Goal: Task Accomplishment & Management: Use online tool/utility

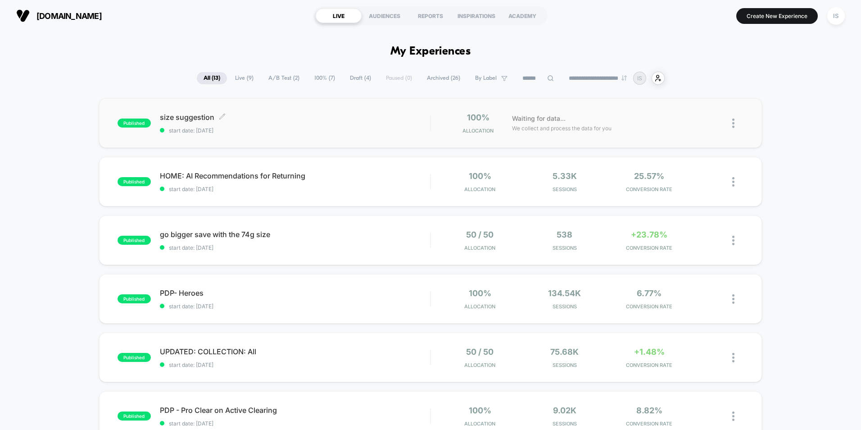
click at [188, 119] on span "size suggestion Click to edit experience details" at bounding box center [295, 117] width 270 height 9
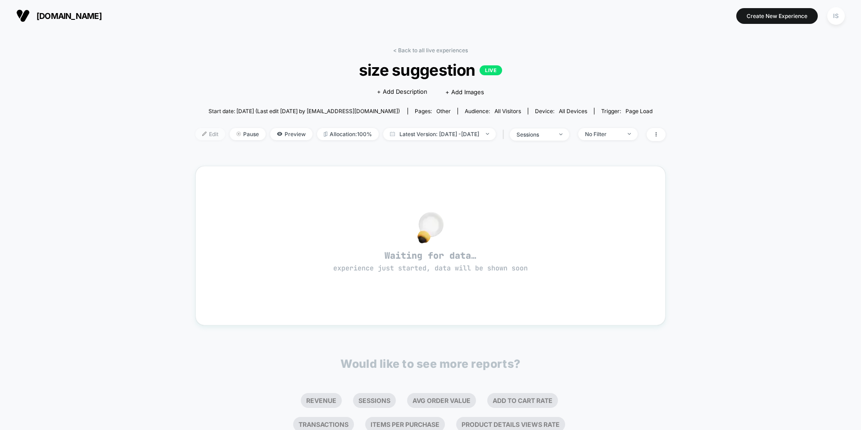
click at [197, 133] on span "Edit" at bounding box center [210, 134] width 30 height 12
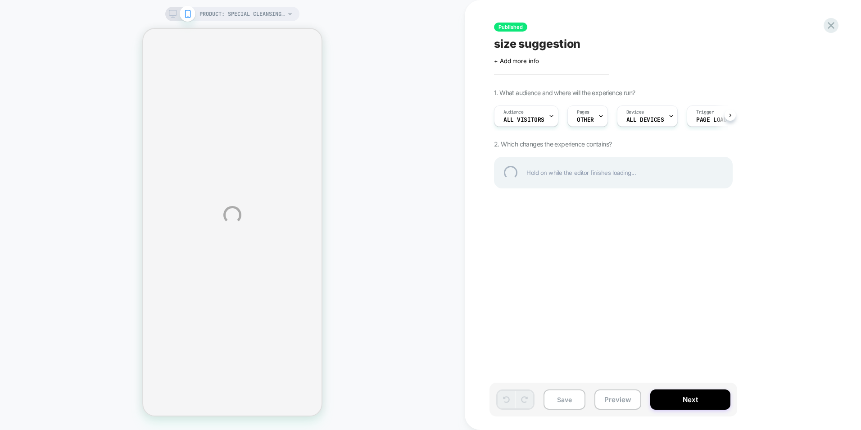
click at [498, 44] on div "size suggestion" at bounding box center [658, 44] width 329 height 14
click at [494, 45] on textarea "**********" at bounding box center [560, 44] width 132 height 14
type textarea "**********"
click at [593, 118] on div "**********" at bounding box center [430, 215] width 861 height 430
click at [595, 116] on div "**********" at bounding box center [430, 215] width 861 height 430
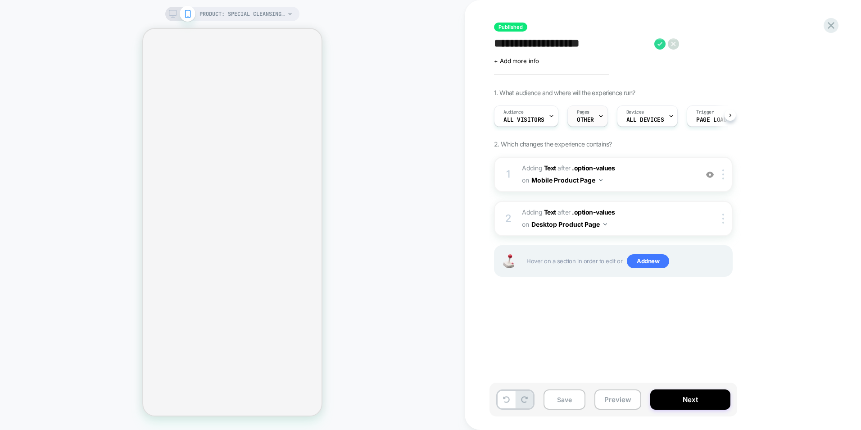
click at [594, 112] on div "Pages OTHER" at bounding box center [585, 116] width 35 height 20
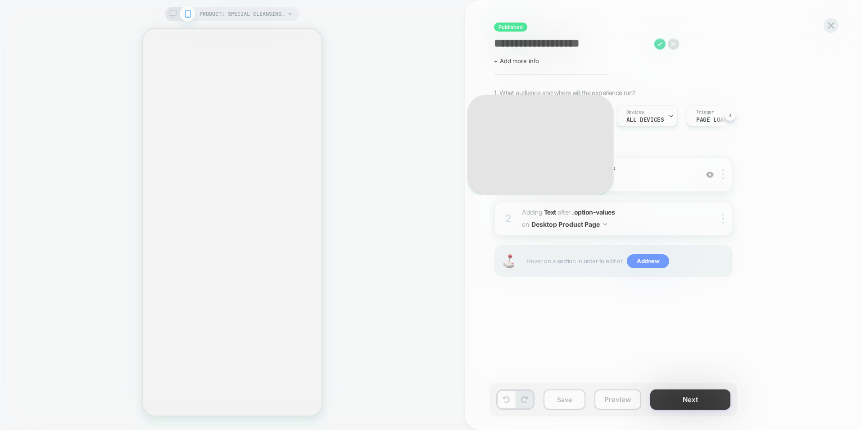
scroll to position [0, 0]
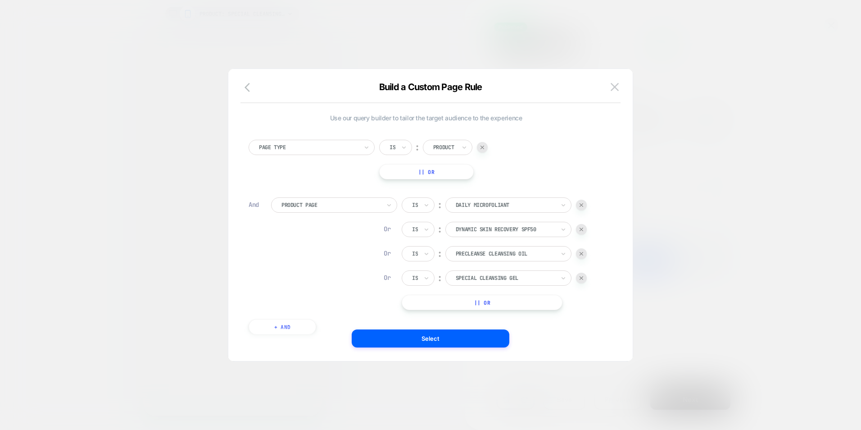
click at [584, 227] on div at bounding box center [581, 229] width 11 height 11
click at [583, 229] on img at bounding box center [581, 229] width 4 height 4
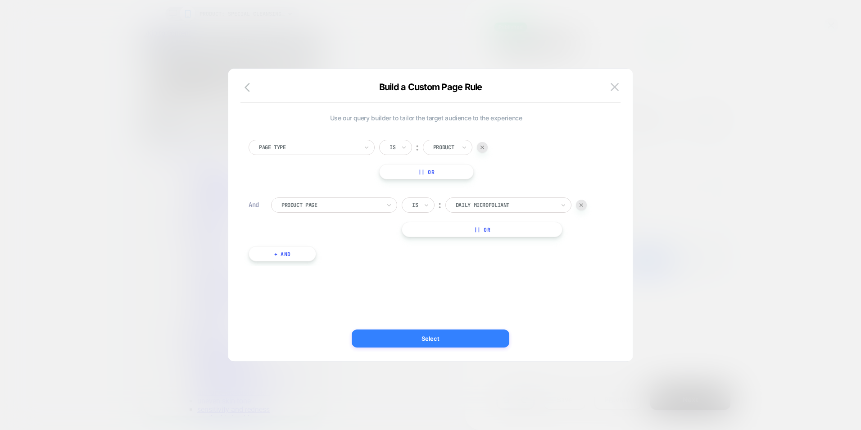
scroll to position [0, 192]
click at [413, 339] on button "Select" at bounding box center [431, 338] width 158 height 18
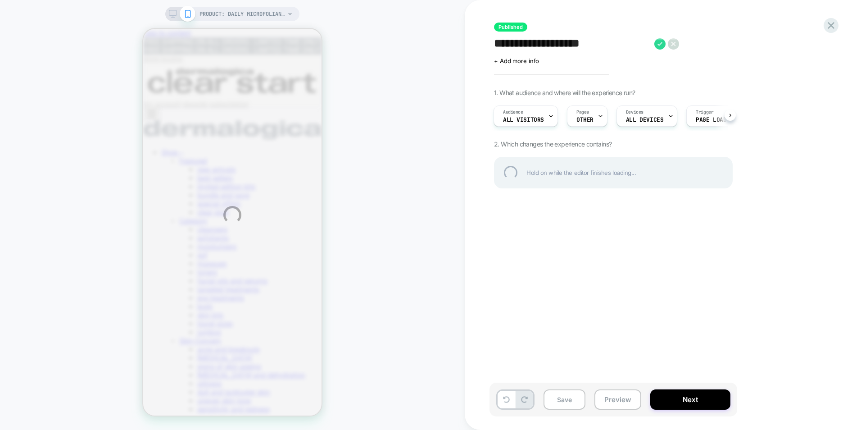
click at [707, 403] on div "**********" at bounding box center [430, 215] width 861 height 430
click at [658, 42] on div "**********" at bounding box center [658, 44] width 329 height 14
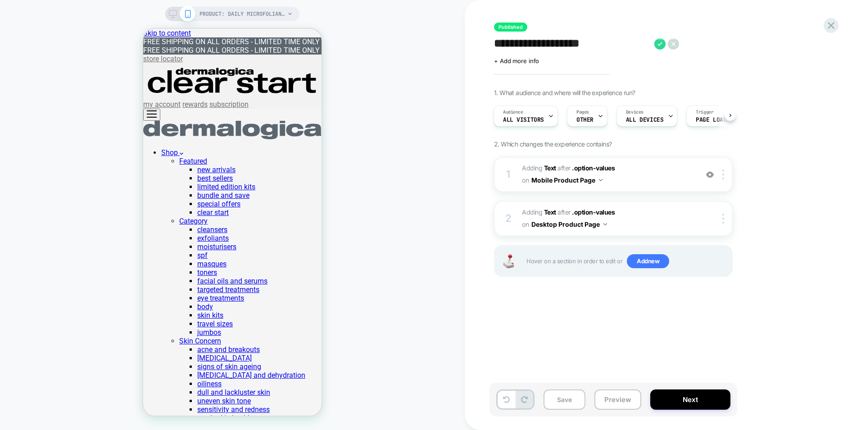
scroll to position [0, 1]
click at [691, 400] on button "Next" at bounding box center [690, 399] width 80 height 20
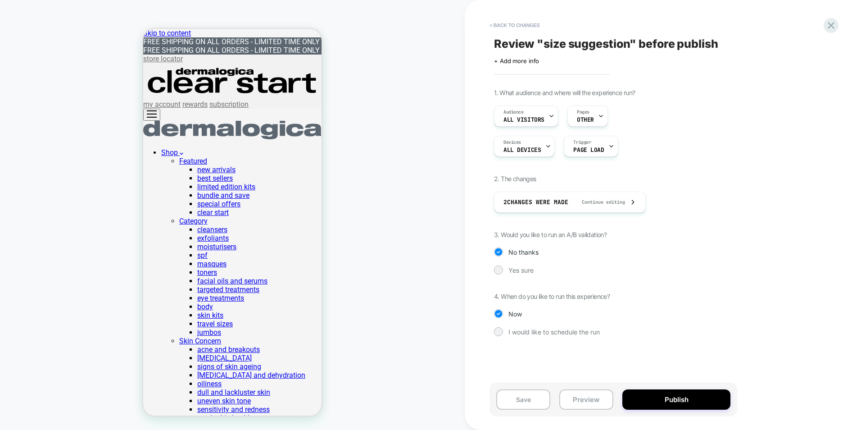
click at [538, 42] on span "Review " size suggestion " before publish" at bounding box center [606, 44] width 224 height 14
click at [493, 41] on div "**********" at bounding box center [658, 215] width 338 height 412
click at [493, 38] on div "**********" at bounding box center [658, 215] width 338 height 412
click at [493, 42] on div "**********" at bounding box center [658, 215] width 338 height 412
click at [496, 46] on textarea "**********" at bounding box center [560, 44] width 132 height 14
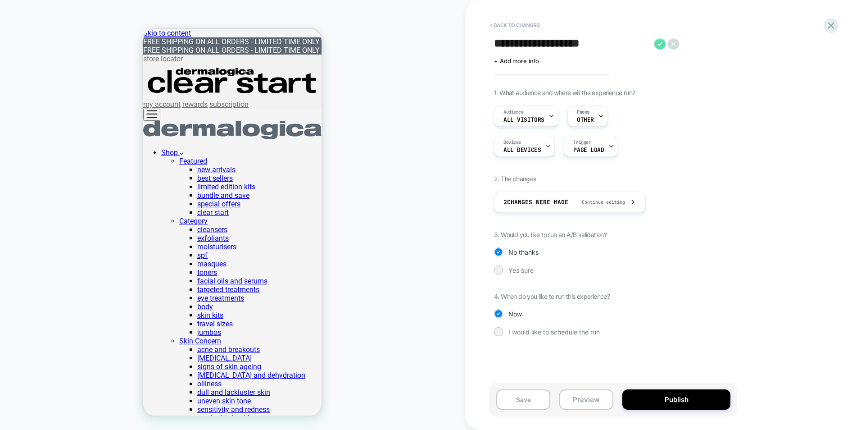
type textarea "**********"
click at [658, 42] on icon at bounding box center [659, 43] width 11 height 11
click at [684, 98] on button "Yes" at bounding box center [684, 104] width 45 height 14
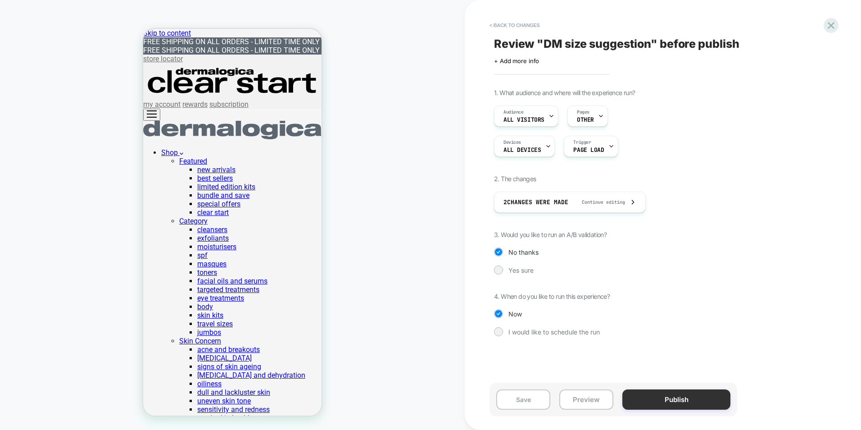
click at [681, 403] on button "Publish" at bounding box center [676, 399] width 108 height 20
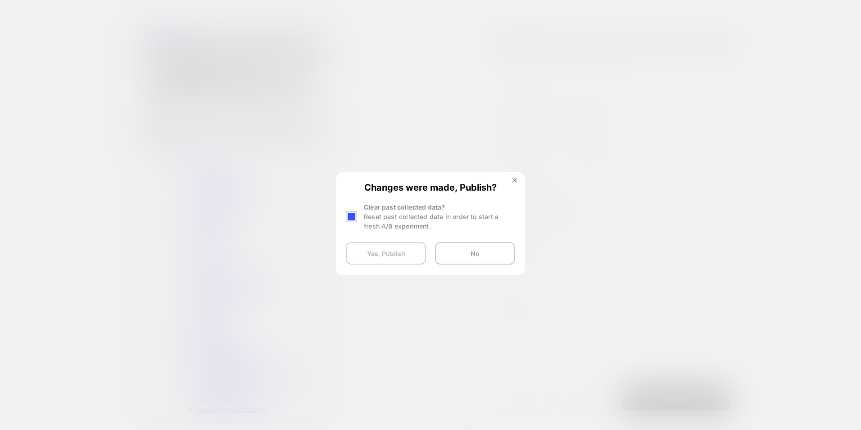
click at [393, 253] on button "Yes, Publish" at bounding box center [386, 253] width 80 height 23
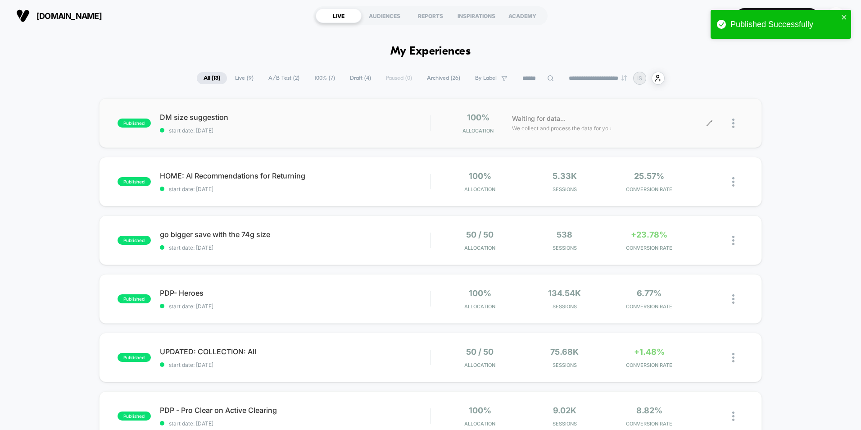
click at [728, 121] on div at bounding box center [727, 123] width 34 height 21
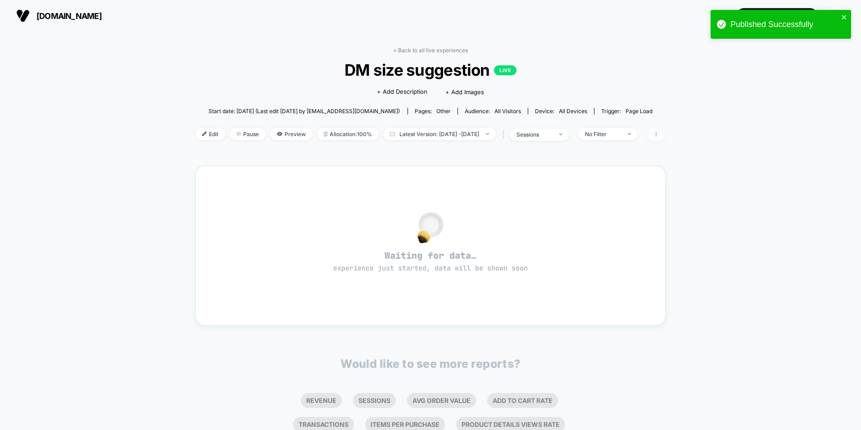
click at [665, 137] on span at bounding box center [656, 134] width 19 height 13
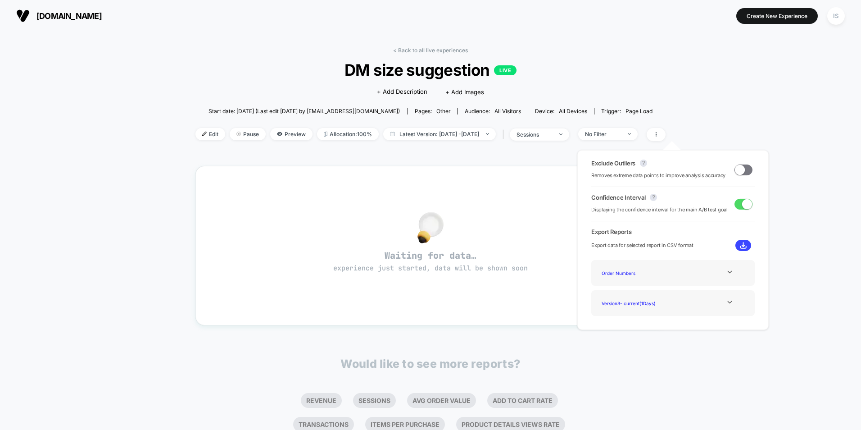
click at [57, 69] on div "< Back to all live experiences DM size suggestion LIVE Click to edit experience…" at bounding box center [430, 283] width 861 height 503
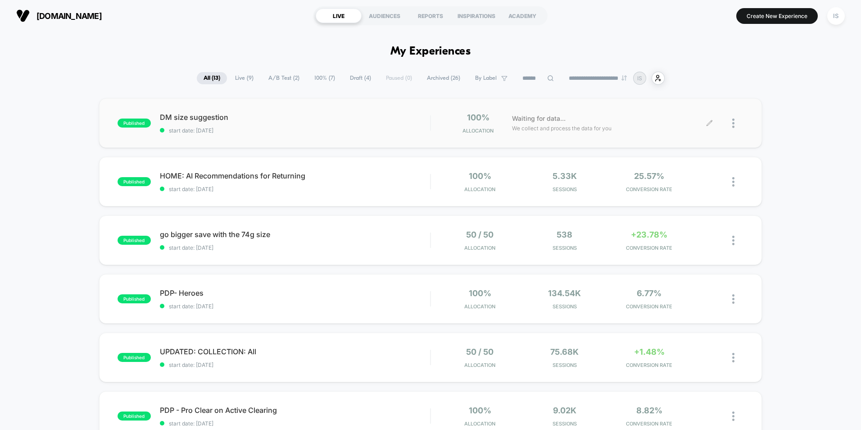
click at [737, 124] on div at bounding box center [737, 123] width 11 height 21
click at [690, 90] on div "Duplicate" at bounding box center [687, 92] width 81 height 20
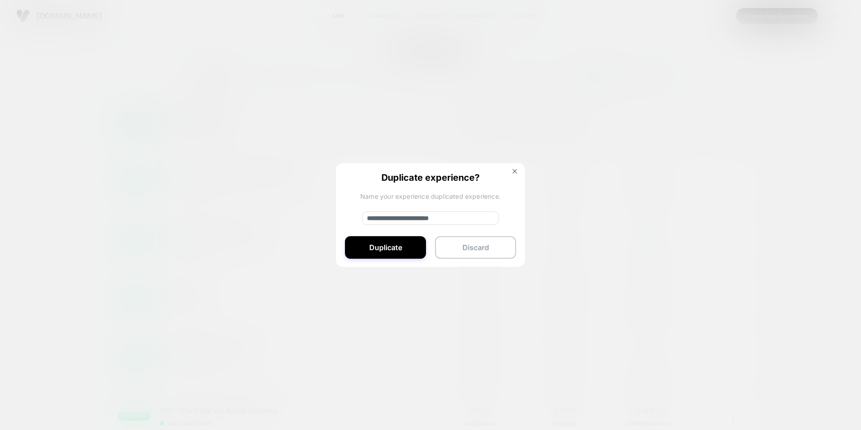
drag, startPoint x: 409, startPoint y: 217, endPoint x: 285, endPoint y: 221, distance: 124.3
click at [732, 134] on div "**********" at bounding box center [737, 123] width 11 height 21
type input "**********"
click at [398, 249] on button "Duplicate" at bounding box center [385, 247] width 81 height 23
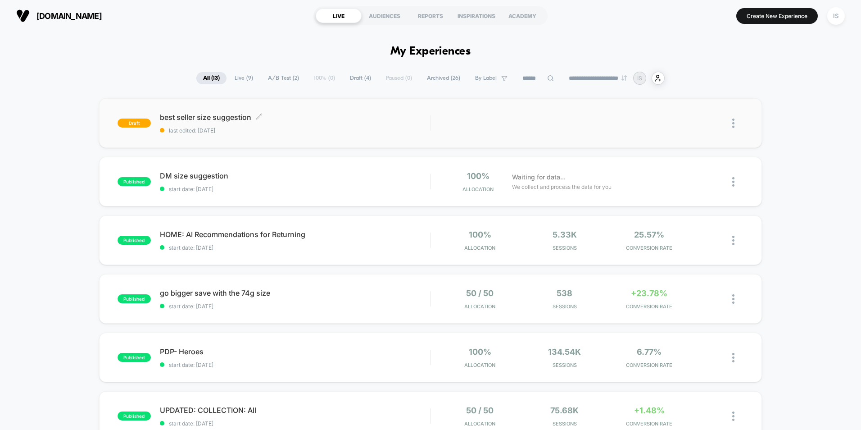
click at [213, 120] on span "best seller size suggestion Click to edit experience details" at bounding box center [295, 117] width 270 height 9
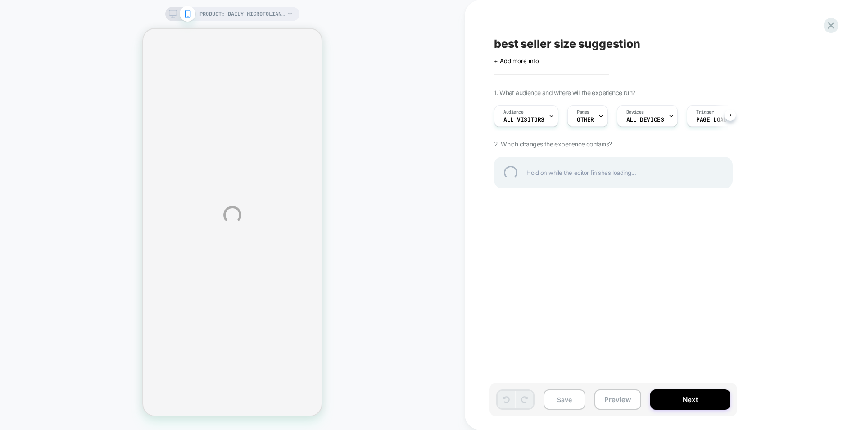
click at [591, 117] on div "PRODUCT: daily microfoliant exfoliator PRODUCT: daily microfoliant exfoliator b…" at bounding box center [430, 215] width 861 height 430
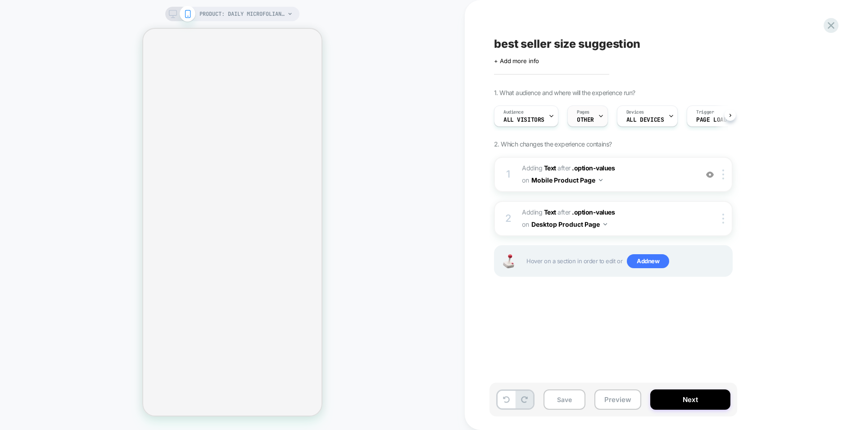
click at [592, 122] on span "OTHER" at bounding box center [585, 120] width 17 height 6
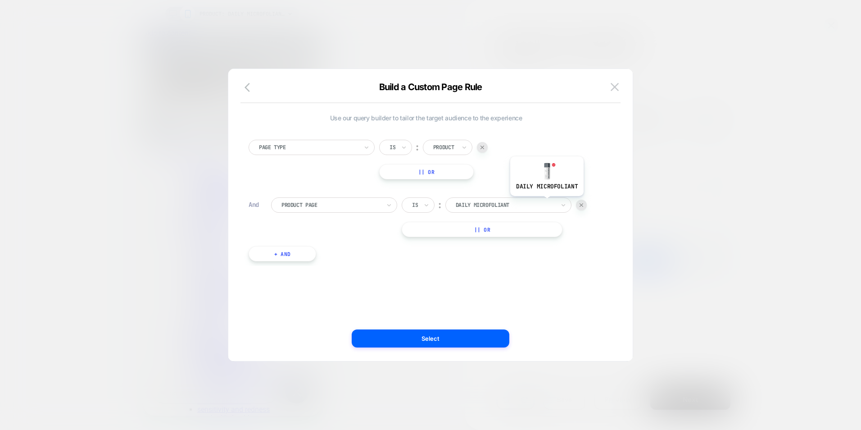
click at [546, 203] on div at bounding box center [505, 205] width 99 height 8
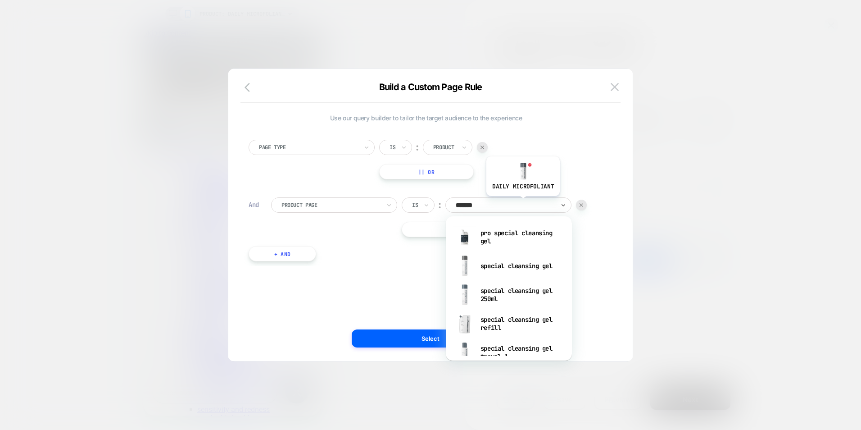
type input "*******"
click at [520, 269] on div "special cleansing gel" at bounding box center [508, 265] width 117 height 29
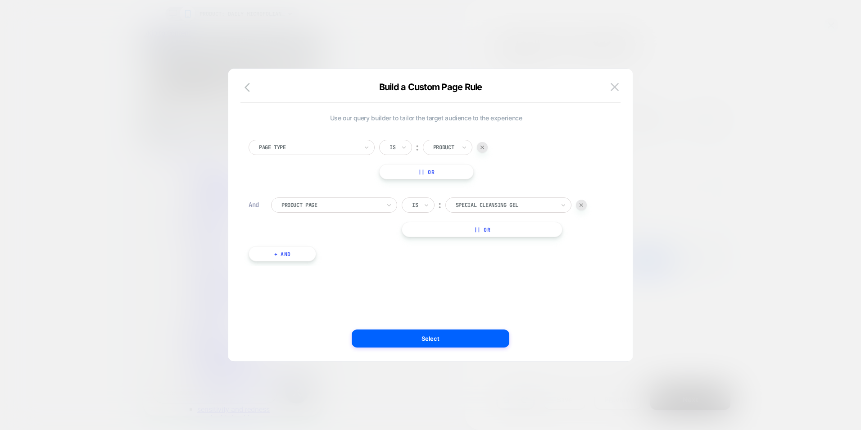
click at [476, 226] on button "|| Or" at bounding box center [482, 229] width 161 height 15
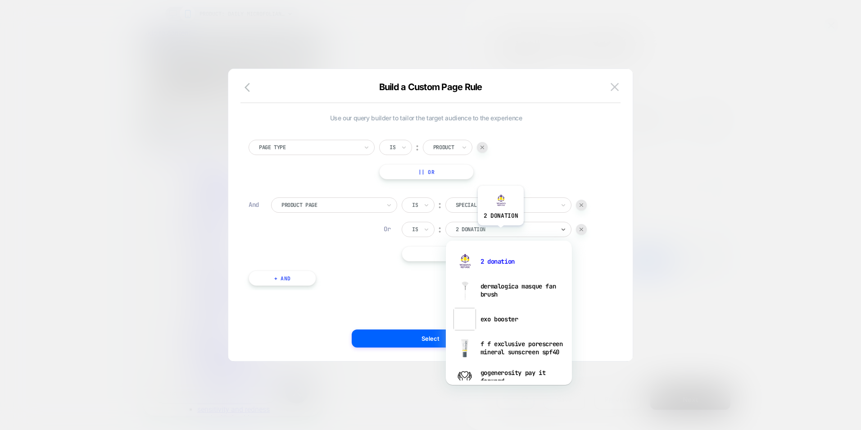
click at [500, 232] on div at bounding box center [505, 229] width 99 height 8
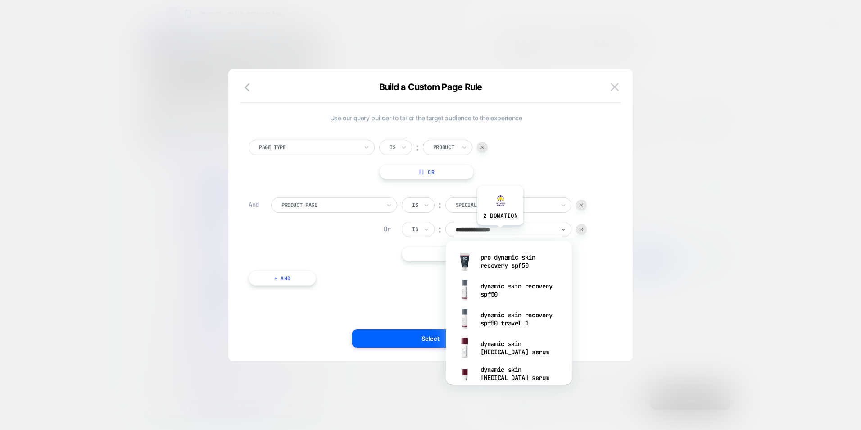
type input "**********"
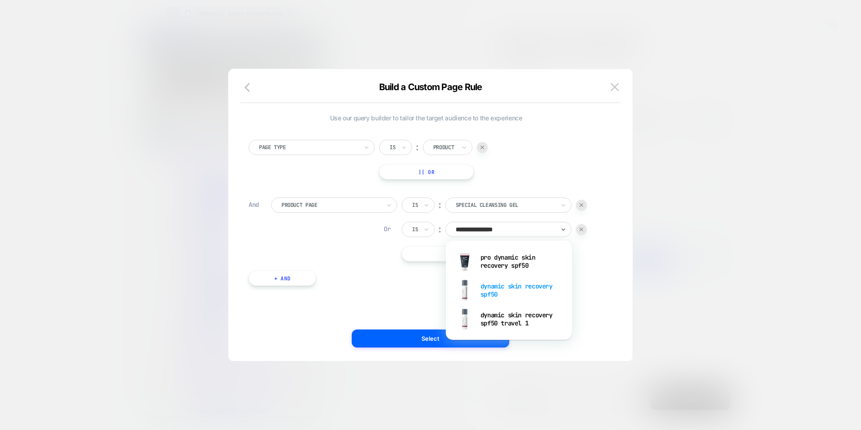
click at [502, 290] on div "dynamic skin recovery spf50" at bounding box center [508, 290] width 117 height 29
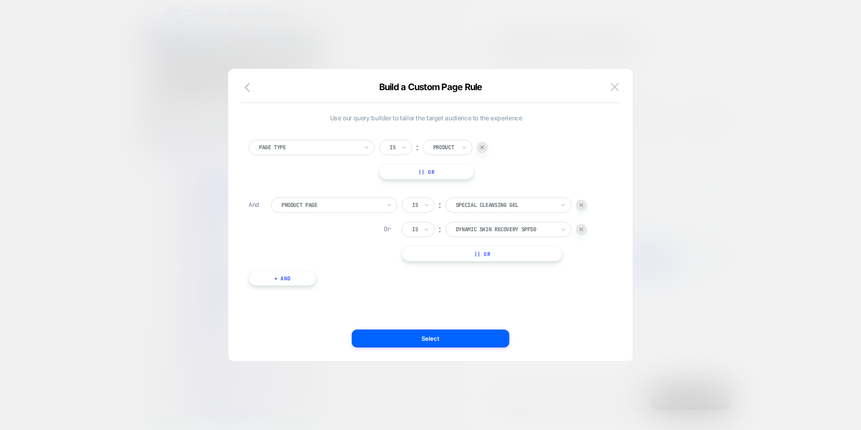
click at [473, 249] on button "|| Or" at bounding box center [482, 253] width 161 height 15
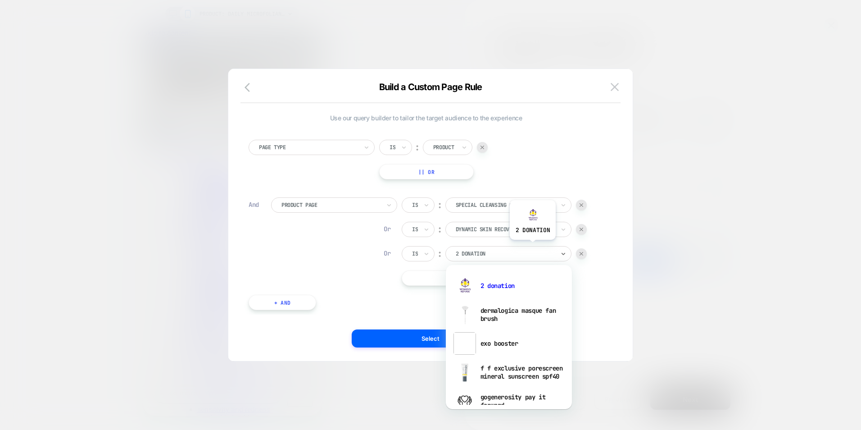
click at [532, 246] on div "2 donation" at bounding box center [508, 253] width 126 height 15
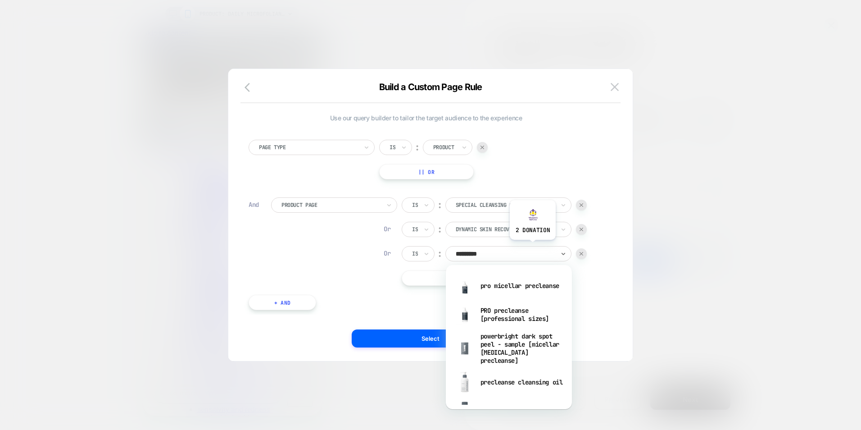
type input "**********"
click at [515, 379] on div "precleanse cleansing oil" at bounding box center [508, 381] width 117 height 29
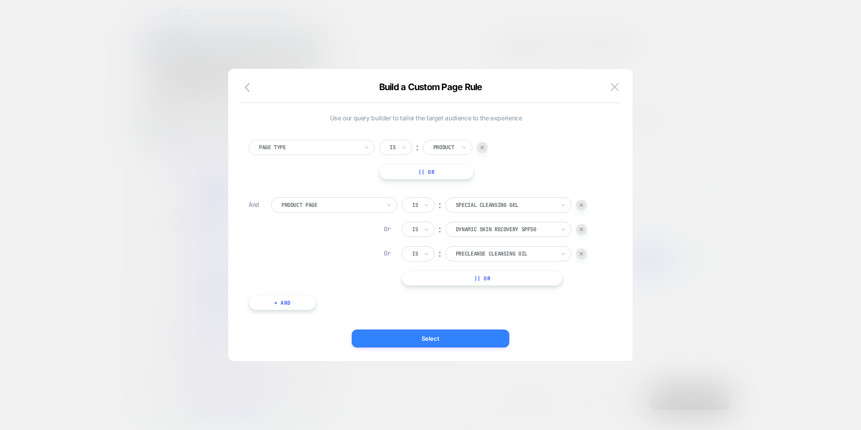
click at [446, 341] on button "Select" at bounding box center [431, 338] width 158 height 18
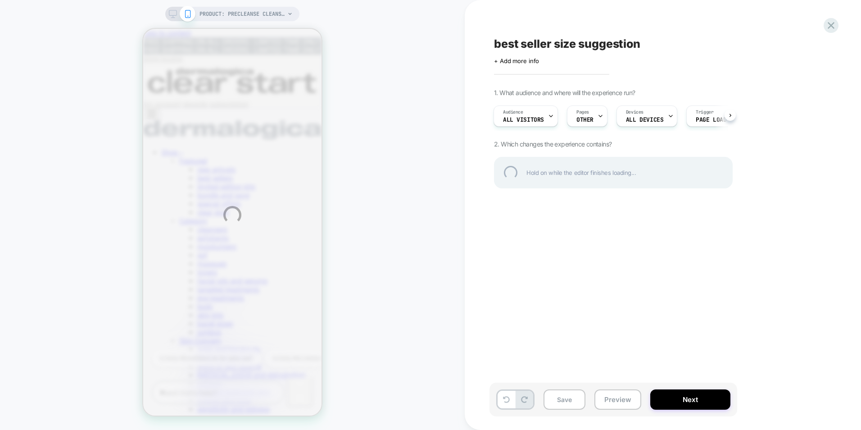
click at [594, 113] on div "PRODUCT: precleanse cleansing oil PRODUCT: precleanse cleansing oil best seller…" at bounding box center [430, 215] width 861 height 430
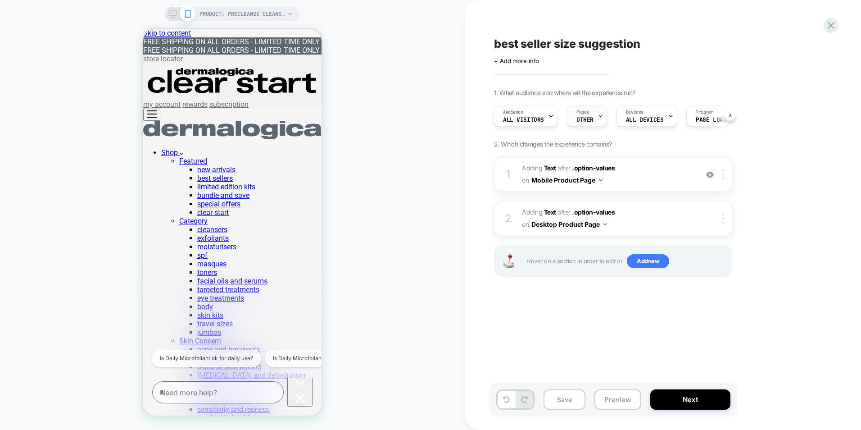
scroll to position [0, 1]
click at [591, 119] on span "OTHER" at bounding box center [584, 120] width 17 height 6
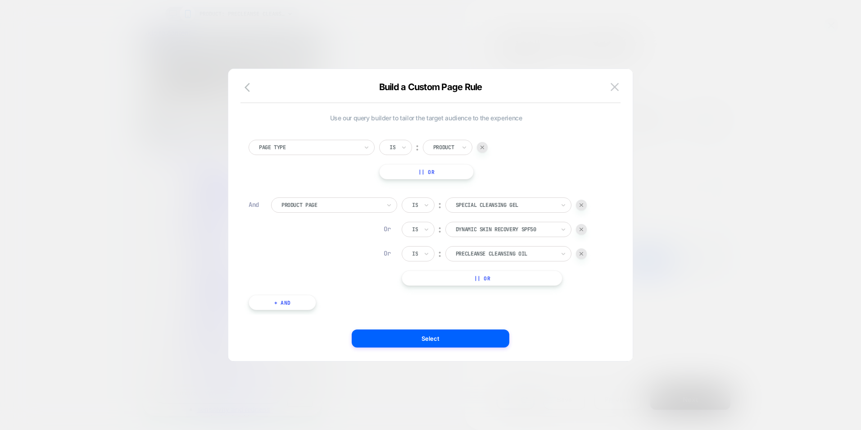
click at [691, 313] on div at bounding box center [430, 215] width 861 height 430
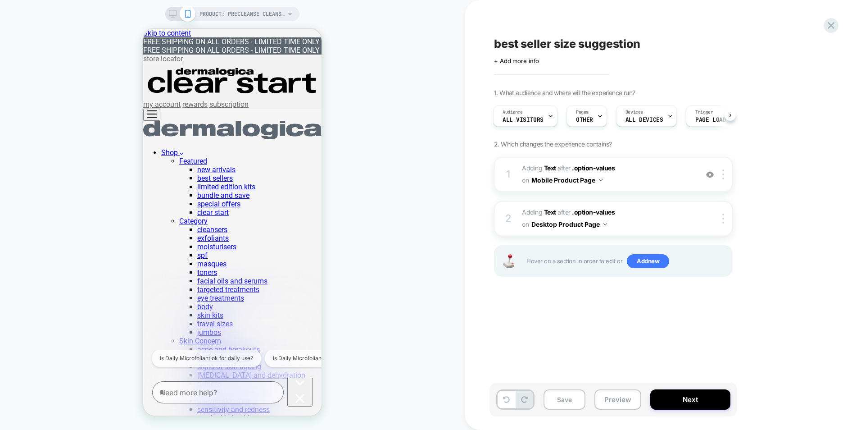
drag, startPoint x: 666, startPoint y: 178, endPoint x: 638, endPoint y: 173, distance: 28.7
click at [638, 173] on span "#_loomi_addon_1752012755429_dup1758585095 Adding Text AFTER .option-values .opt…" at bounding box center [608, 174] width 172 height 24
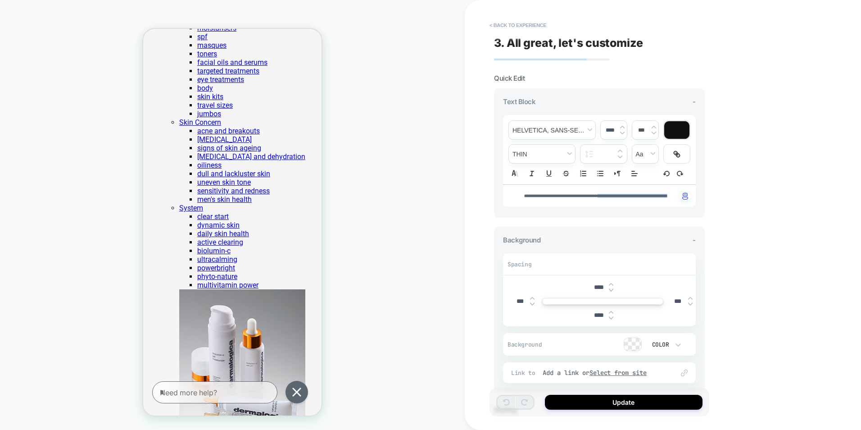
scroll to position [0, 0]
drag, startPoint x: 675, startPoint y: 196, endPoint x: 597, endPoint y: 194, distance: 78.8
click at [597, 194] on p "**********" at bounding box center [596, 196] width 168 height 4
type input "***"
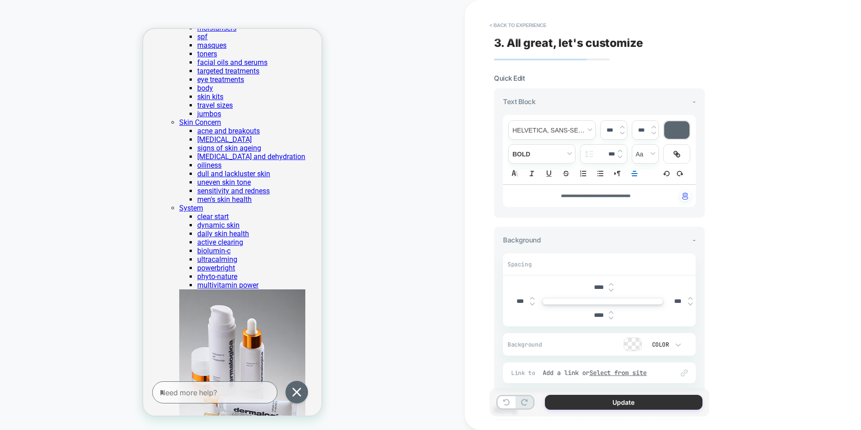
click at [617, 404] on button "Update" at bounding box center [624, 401] width 158 height 15
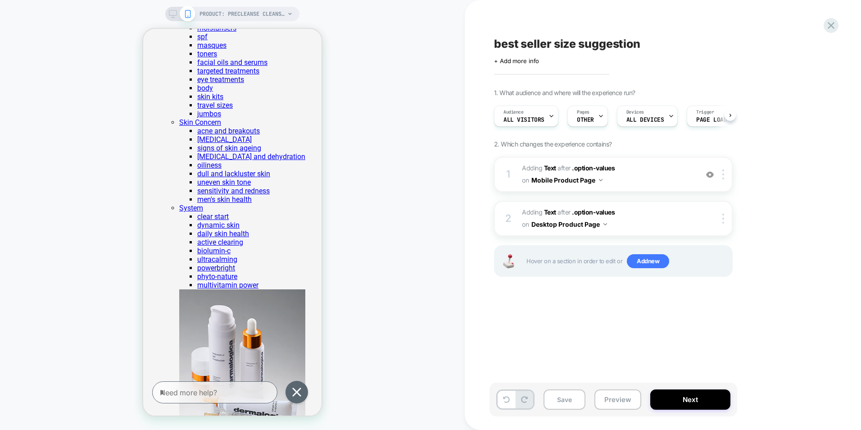
scroll to position [0, 0]
click at [638, 211] on span "#_loomi_addon_1752013562512_dup1758585095 Adding Text AFTER .option-values .opt…" at bounding box center [608, 218] width 172 height 24
click at [698, 213] on div "2 #_loomi_addon_1752013562512_dup1758585095 Adding Text AFTER .option-values .o…" at bounding box center [613, 218] width 239 height 35
click at [549, 213] on b "Text" at bounding box center [550, 212] width 12 height 8
click at [679, 218] on span "#_loomi_addon_1752013562512_dup1758585095 Adding Text AFTER .option-values .opt…" at bounding box center [608, 218] width 172 height 24
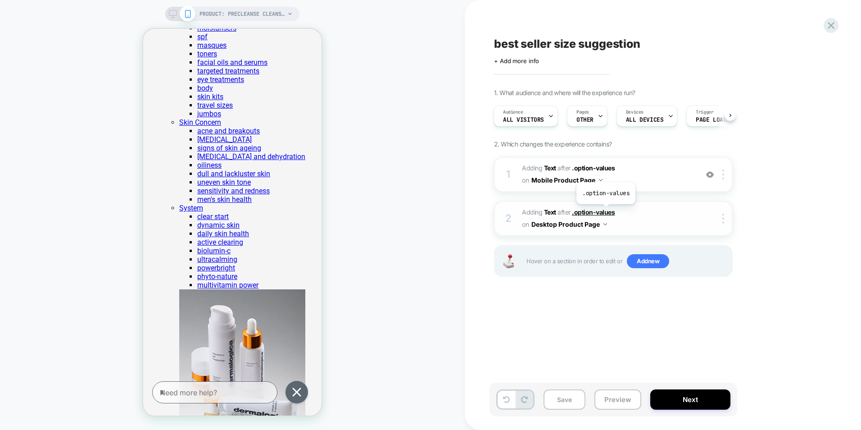
click at [605, 211] on span ".option-values" at bounding box center [593, 212] width 43 height 8
click at [670, 216] on span "#_loomi_addon_1752013562512_dup1758585095 Adding Text AFTER .option-values .opt…" at bounding box center [608, 218] width 172 height 24
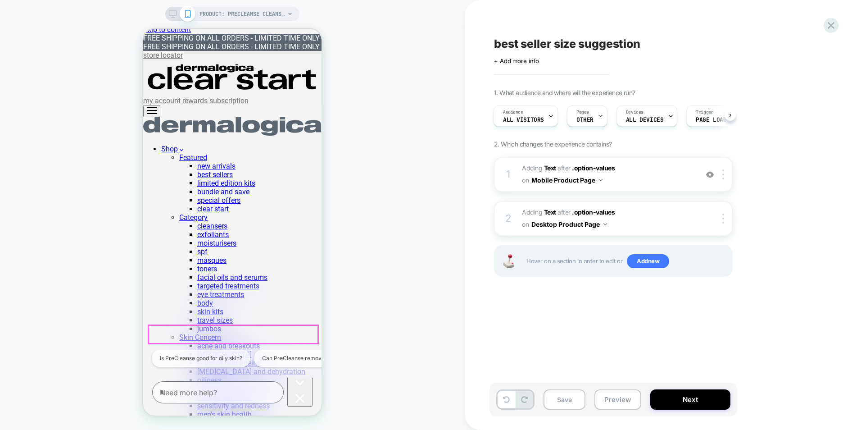
scroll to position [0, 0]
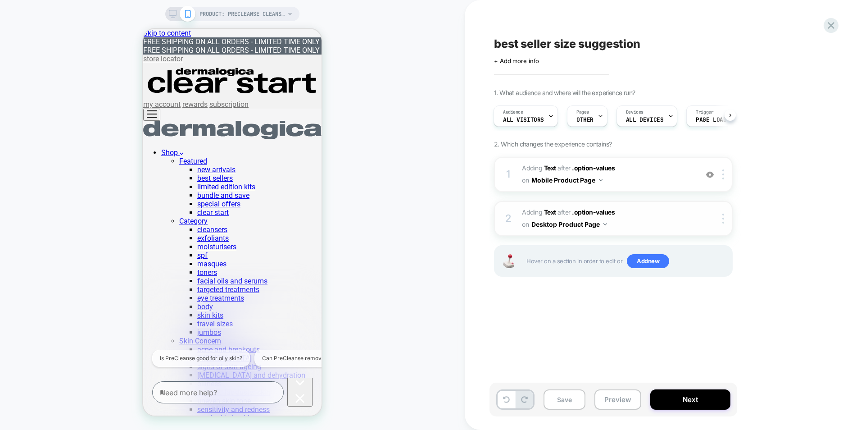
click at [647, 214] on span "#_loomi_addon_1752013562512_dup1758585095 Adding Text AFTER .option-values .opt…" at bounding box center [608, 218] width 172 height 24
click at [722, 217] on div at bounding box center [724, 218] width 15 height 10
click at [533, 211] on span "Adding Text" at bounding box center [539, 212] width 34 height 8
click at [567, 223] on button "Desktop Product Page" at bounding box center [569, 223] width 76 height 13
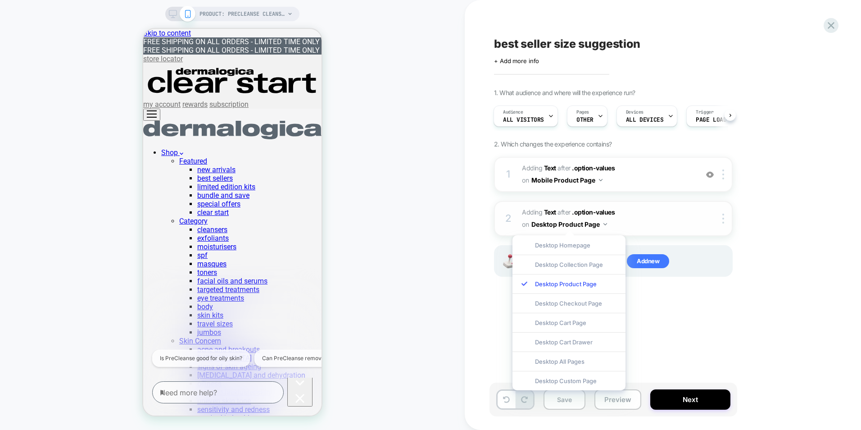
click at [637, 220] on span "#_loomi_addon_1752013562512_dup1758585095 Adding Text AFTER .option-values .opt…" at bounding box center [608, 218] width 172 height 24
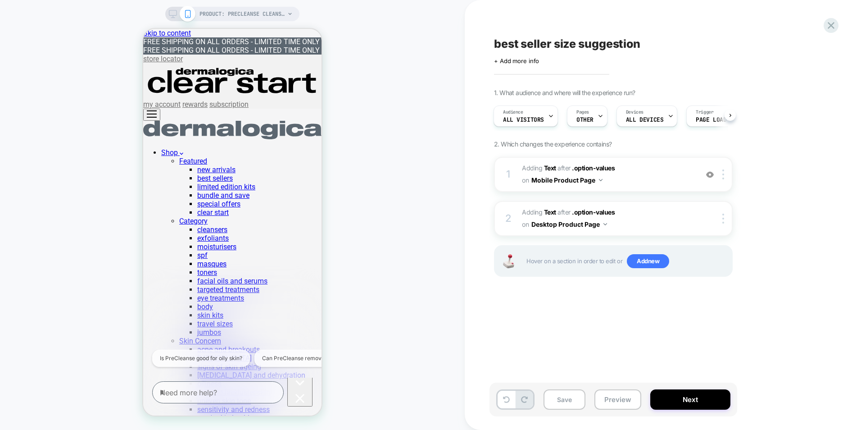
click at [170, 13] on icon at bounding box center [173, 14] width 8 height 8
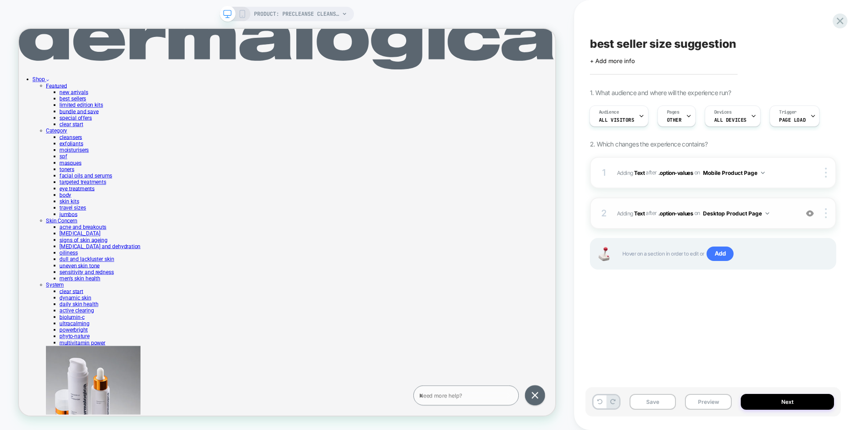
click at [719, 205] on div "2 #_loomi_addon_1752013562512_dup1758585095 Adding Text AFTER .option-values .o…" at bounding box center [713, 213] width 246 height 32
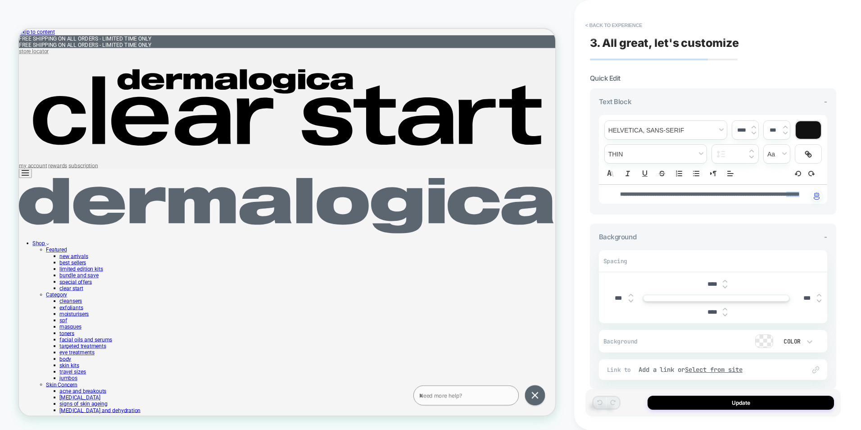
drag, startPoint x: 806, startPoint y: 195, endPoint x: 747, endPoint y: 198, distance: 58.6
click at [747, 198] on div "**********" at bounding box center [713, 194] width 228 height 19
type input "****"
type input "***"
click at [731, 193] on strong "**********" at bounding box center [703, 193] width 166 height 5
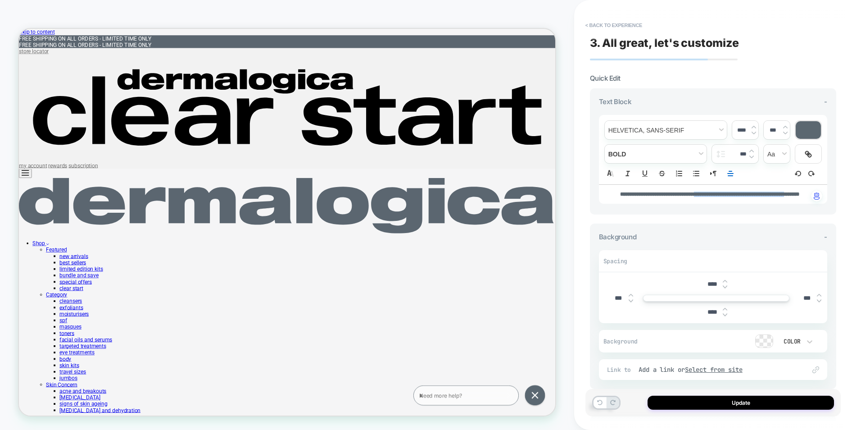
drag, startPoint x: 701, startPoint y: 195, endPoint x: 805, endPoint y: 196, distance: 103.6
click at [799, 196] on strong "**********" at bounding box center [709, 193] width 179 height 5
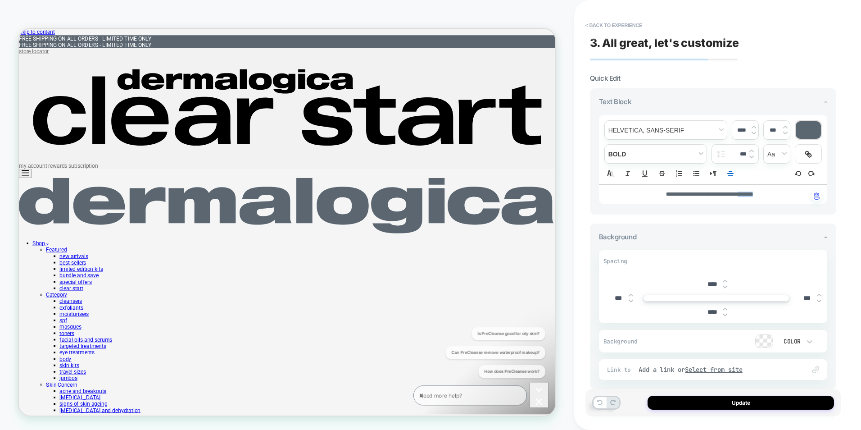
drag, startPoint x: 765, startPoint y: 195, endPoint x: 742, endPoint y: 196, distance: 22.5
click at [742, 196] on div "**********" at bounding box center [713, 194] width 228 height 19
click at [672, 398] on button "Update" at bounding box center [740, 402] width 186 height 14
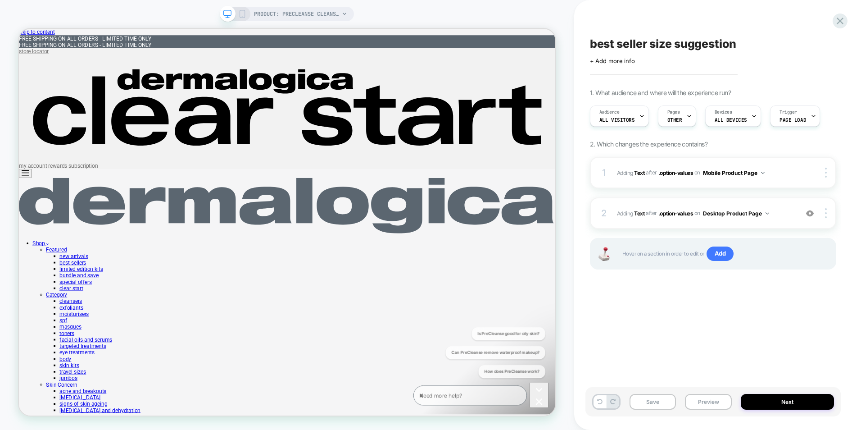
scroll to position [0, 0]
click at [242, 15] on icon at bounding box center [242, 14] width 8 height 8
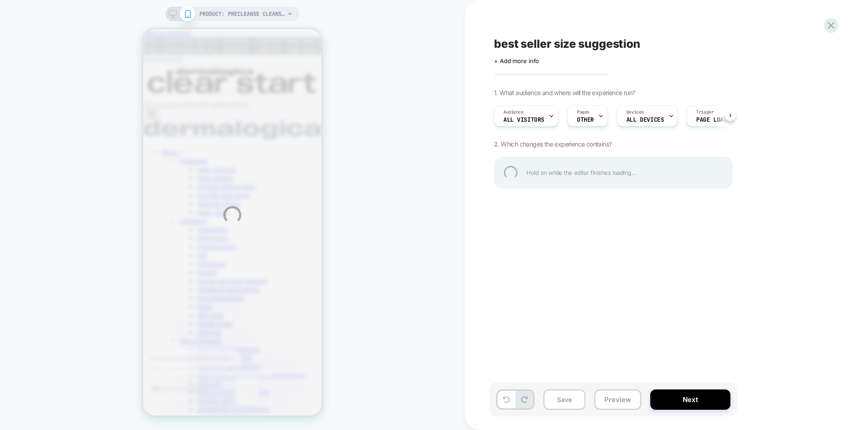
click at [412, 248] on div "PRODUCT: precleanse cleansing oil PRODUCT: precleanse cleansing oil best seller…" at bounding box center [430, 215] width 861 height 430
click at [654, 226] on div "PRODUCT: precleanse cleansing oil PRODUCT: precleanse cleansing oil best seller…" at bounding box center [430, 215] width 861 height 430
click at [696, 398] on div "PRODUCT: precleanse cleansing oil PRODUCT: precleanse cleansing oil best seller…" at bounding box center [430, 215] width 861 height 430
click at [175, 12] on div "PRODUCT: precleanse cleansing oil PRODUCT: precleanse cleansing oil best seller…" at bounding box center [430, 215] width 861 height 430
click at [712, 405] on div "PRODUCT: precleanse cleansing oil PRODUCT: precleanse cleansing oil best seller…" at bounding box center [430, 215] width 861 height 430
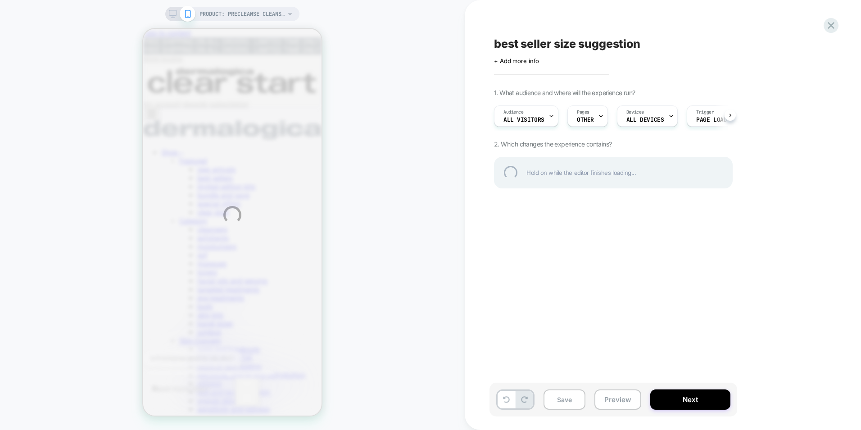
click at [764, 329] on div "PRODUCT: precleanse cleansing oil PRODUCT: precleanse cleansing oil best seller…" at bounding box center [430, 215] width 861 height 430
click at [683, 410] on div "PRODUCT: precleanse cleansing oil PRODUCT: precleanse cleansing oil best seller…" at bounding box center [430, 215] width 861 height 430
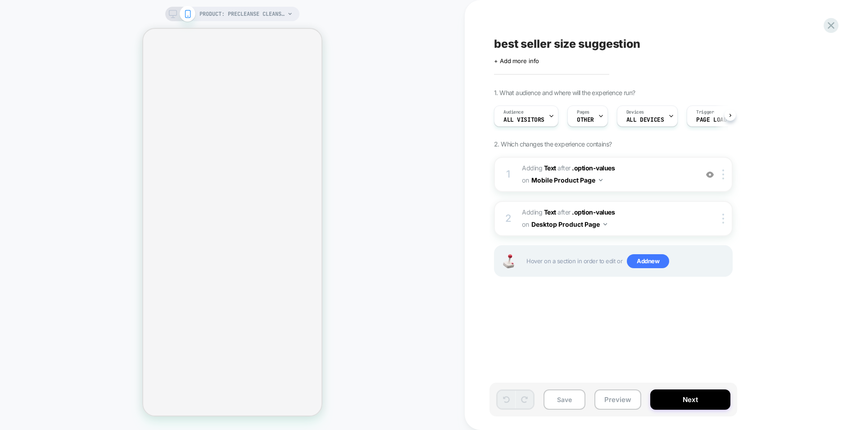
scroll to position [0, 0]
click at [174, 15] on icon at bounding box center [173, 14] width 8 height 8
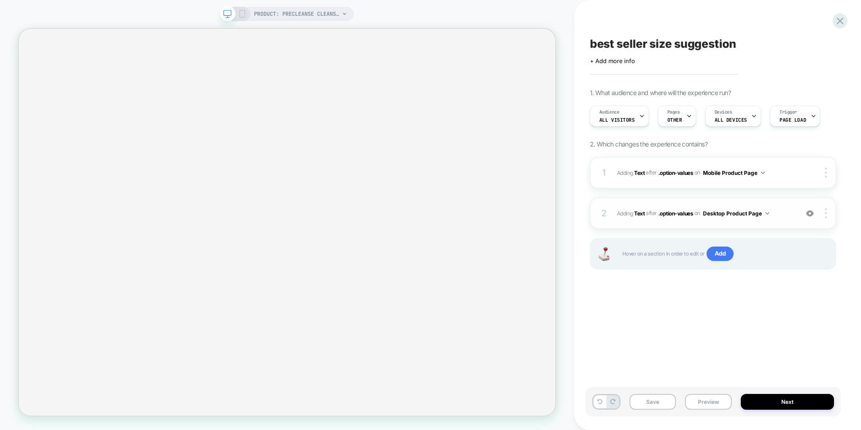
click at [771, 211] on span "#_loomi_addon_1752013562512_dup1758585095 Adding Text AFTER .option-values .opt…" at bounding box center [705, 213] width 176 height 11
click at [777, 219] on div "2 #_loomi_addon_1752013562512_dup1758585095 Adding Text AFTER .option-values .o…" at bounding box center [713, 213] width 246 height 32
click at [772, 201] on div "2 #_loomi_addon_1752013562512_dup1758585095 Adding Text AFTER .option-values .o…" at bounding box center [713, 213] width 246 height 32
click at [705, 201] on div "2 #_loomi_addon_1752013562512_dup1758585095 Adding Text AFTER .option-values .o…" at bounding box center [713, 213] width 246 height 32
click at [800, 403] on button "Next" at bounding box center [787, 402] width 93 height 16
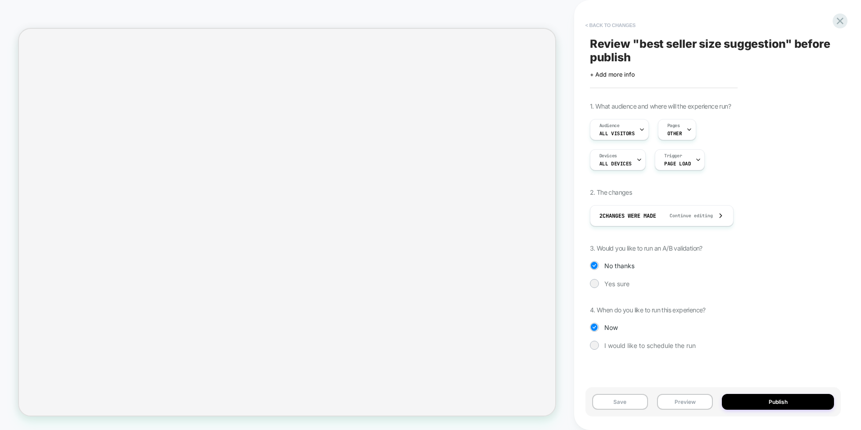
click at [601, 22] on button "< Back to changes" at bounding box center [610, 25] width 59 height 14
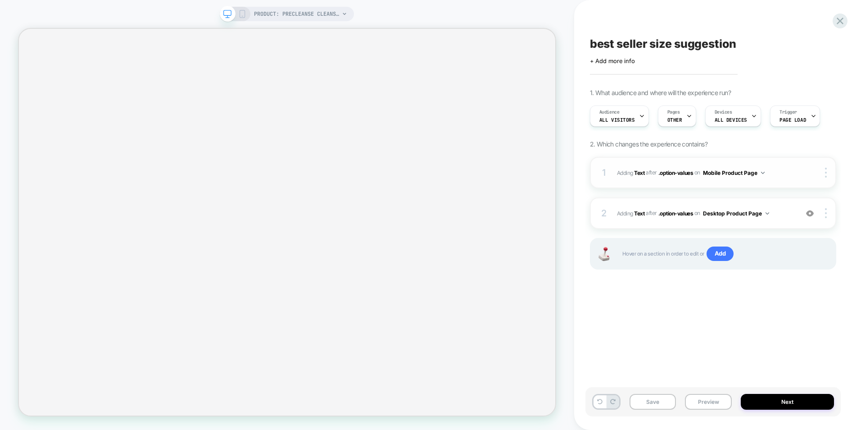
scroll to position [0, 0]
click at [779, 165] on div "1 #_loomi_addon_1752012755429_dup1758585095 Adding Text AFTER .option-values .o…" at bounding box center [713, 173] width 246 height 32
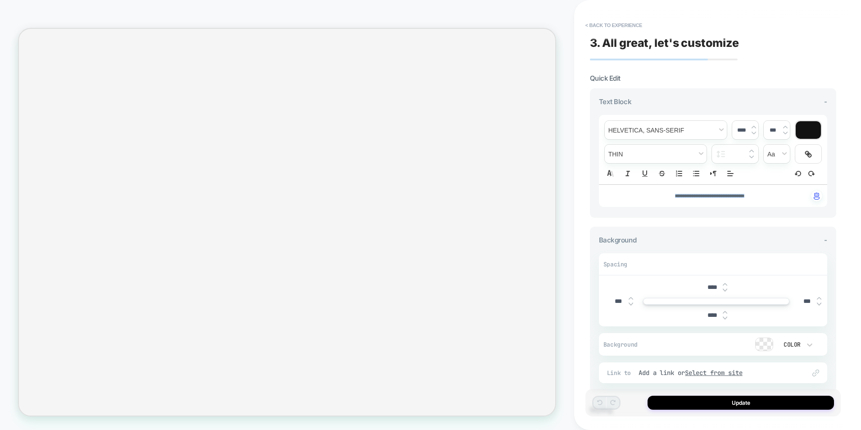
drag, startPoint x: 750, startPoint y: 196, endPoint x: 669, endPoint y: 190, distance: 80.8
click at [669, 190] on div "**********" at bounding box center [713, 196] width 228 height 22
type input "***"
click at [591, 27] on button "< Back to experience" at bounding box center [614, 25] width 66 height 14
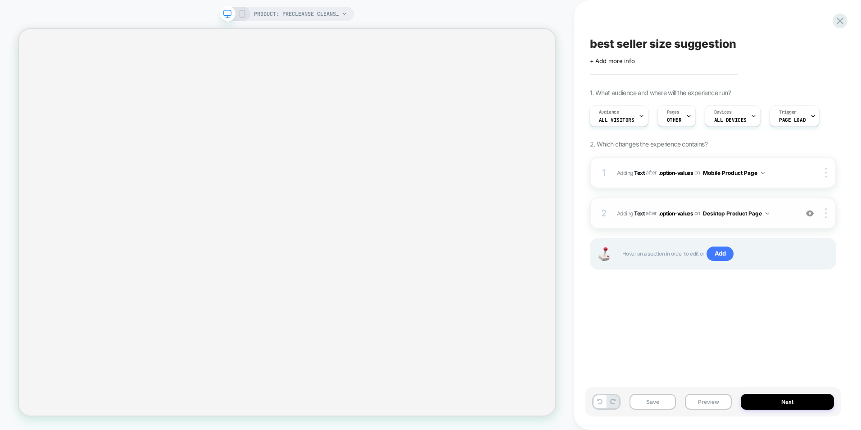
click at [778, 211] on span "#_loomi_addon_1752013562512_dup1758585095 Adding Text AFTER .option-values .opt…" at bounding box center [705, 213] width 176 height 11
click at [735, 204] on div "2 #_loomi_addon_1752013562512_dup1758585095 Adding Text AFTER .option-values .o…" at bounding box center [713, 213] width 246 height 32
click at [792, 217] on span "#_loomi_addon_1752013562512_dup1758585095 Adding Text AFTER .option-values .opt…" at bounding box center [705, 213] width 176 height 11
click at [810, 213] on img at bounding box center [810, 213] width 8 height 8
click at [638, 205] on div "2 #_loomi_addon_1752013562512_dup1758585095 Adding Text AFTER .option-values .o…" at bounding box center [713, 213] width 246 height 32
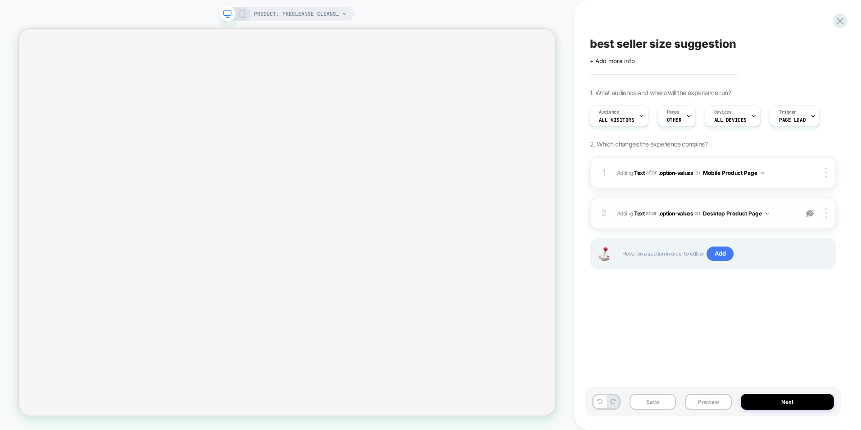
click at [774, 208] on span "#_loomi_addon_1752013562512_dup1758585095 Adding Text AFTER .option-values .opt…" at bounding box center [705, 213] width 176 height 11
click at [788, 208] on span "#_loomi_addon_1752013562512_dup1758585095 Adding Text AFTER .option-values .opt…" at bounding box center [705, 213] width 176 height 11
click at [810, 214] on img at bounding box center [810, 213] width 8 height 8
drag, startPoint x: 778, startPoint y: 203, endPoint x: 687, endPoint y: 204, distance: 91.0
click at [778, 203] on div "2 #_loomi_addon_1752013562512_dup1758585095 Adding Text AFTER .option-values .o…" at bounding box center [713, 213] width 246 height 32
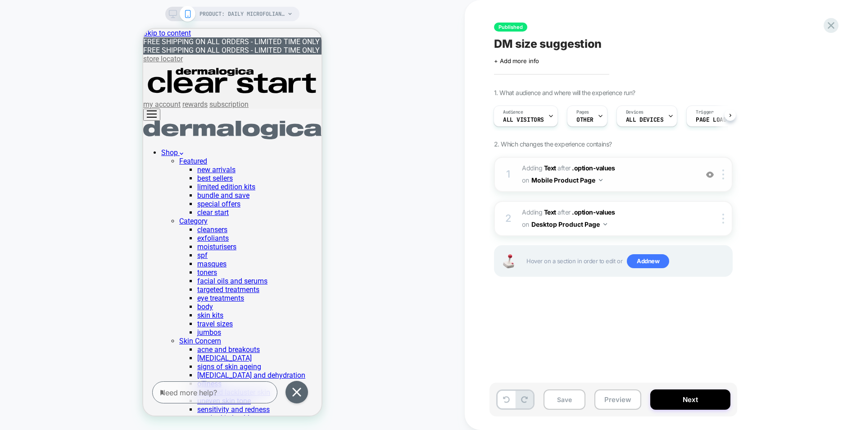
click at [657, 167] on span "#_loomi_addon_1752012755429 Adding Text AFTER .option-values .option-values on …" at bounding box center [608, 174] width 172 height 24
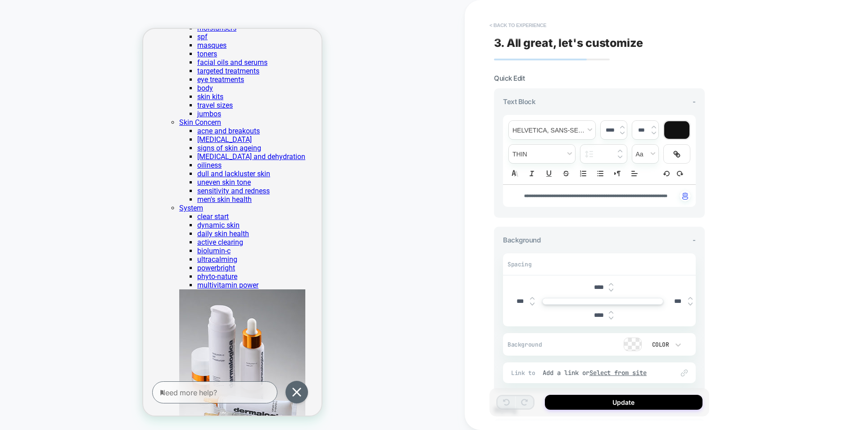
click at [504, 26] on button "< Back to experience" at bounding box center [518, 25] width 66 height 14
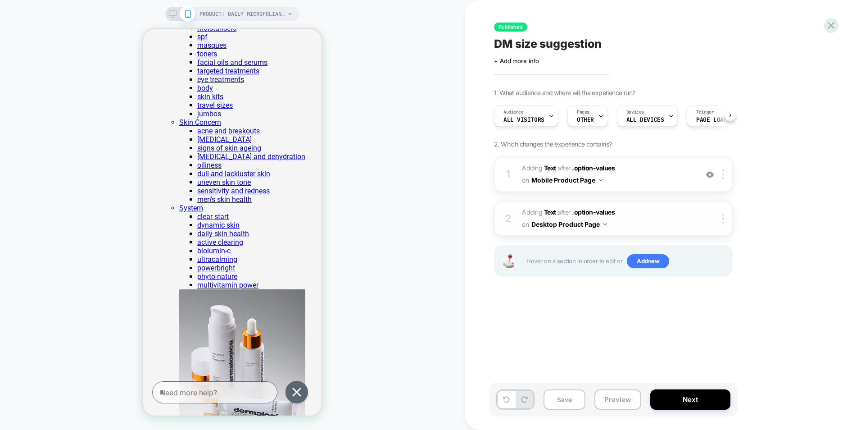
scroll to position [0, 0]
click at [645, 217] on span "#_loomi_addon_1752013562512 Adding Text AFTER .option-values .option-values on …" at bounding box center [608, 218] width 172 height 24
click at [675, 224] on span "#_loomi_addon_1752013562512 Adding Text AFTER .option-values .option-values on …" at bounding box center [608, 218] width 172 height 24
click at [171, 12] on icon at bounding box center [173, 14] width 8 height 8
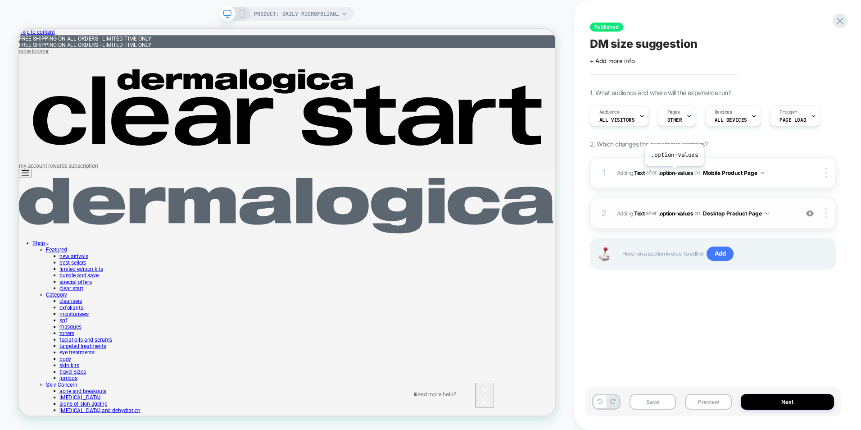
scroll to position [0, 0]
click at [773, 216] on span "#_loomi_addon_1752013562512 Adding Text AFTER .option-values .option-values on …" at bounding box center [705, 213] width 176 height 11
click at [791, 208] on span "#_loomi_addon_1752013562512 Adding Text AFTER .option-values .option-values on …" at bounding box center [705, 213] width 176 height 11
click at [772, 206] on div "2 #_loomi_addon_1752013562512 Adding Text AFTER .option-values .option-values o…" at bounding box center [713, 213] width 246 height 32
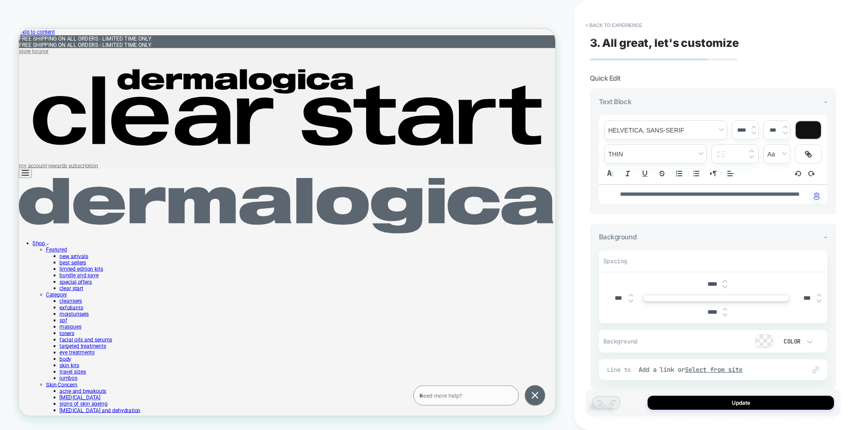
scroll to position [0, 0]
click at [753, 156] on img at bounding box center [751, 157] width 5 height 4
type input "****"
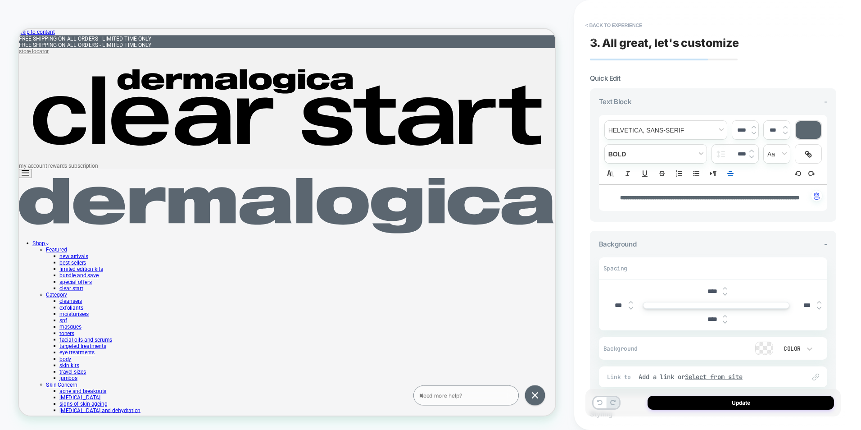
click at [752, 150] on img at bounding box center [751, 151] width 5 height 4
type input "****"
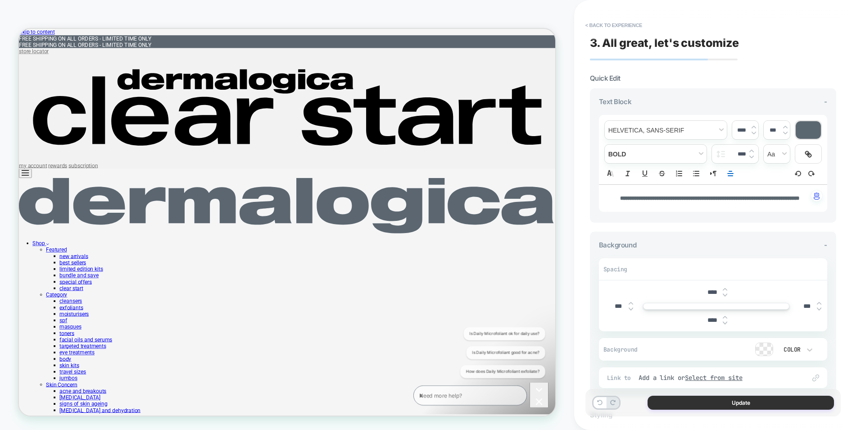
click at [727, 401] on button "Update" at bounding box center [740, 402] width 186 height 14
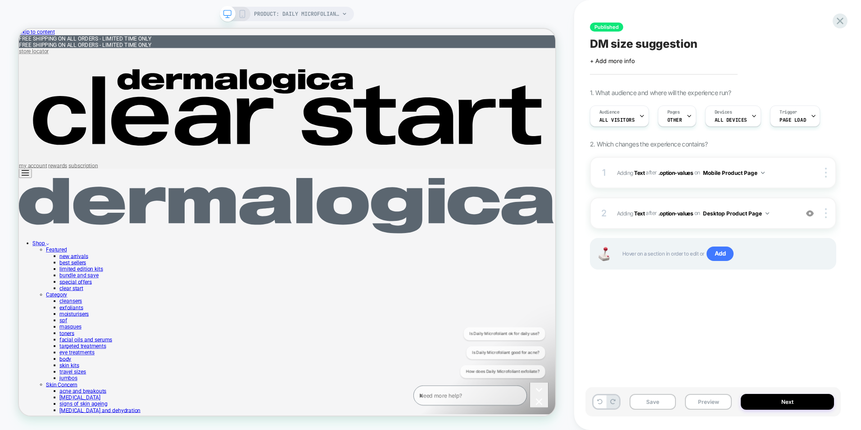
scroll to position [0, 0]
click at [789, 401] on button "Next" at bounding box center [787, 402] width 93 height 16
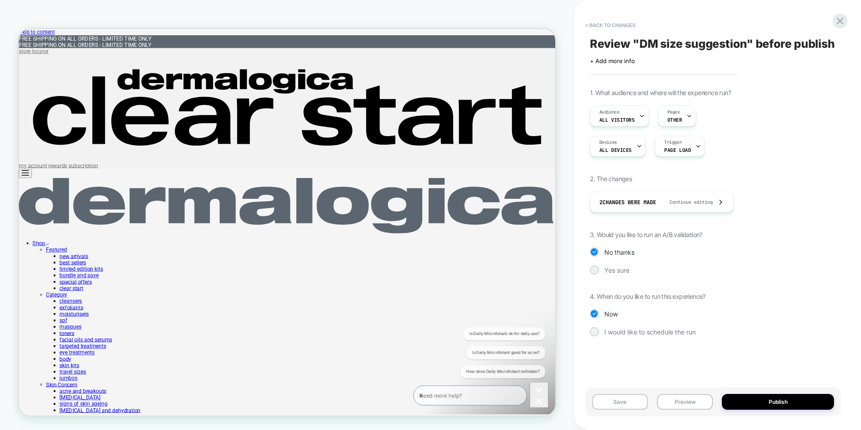
click at [592, 17] on div "Review " DM size suggestion " before publish Click to edit experience details +…" at bounding box center [712, 215] width 255 height 412
click at [595, 28] on button "< Back to changes" at bounding box center [610, 25] width 59 height 14
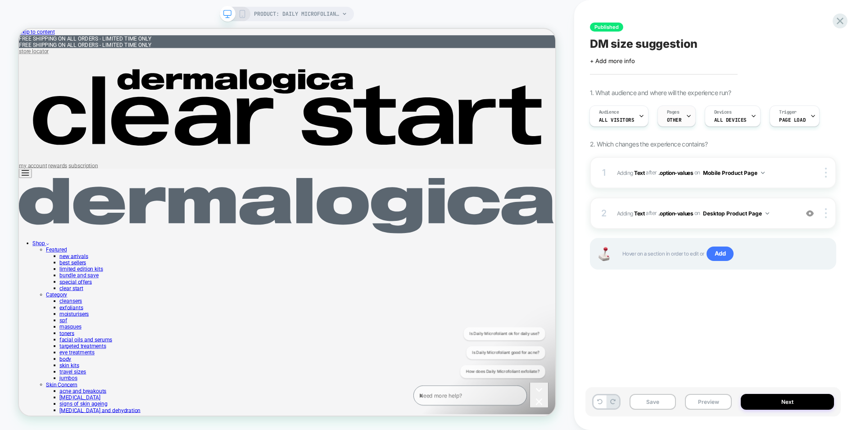
click at [686, 118] on icon at bounding box center [689, 116] width 6 height 6
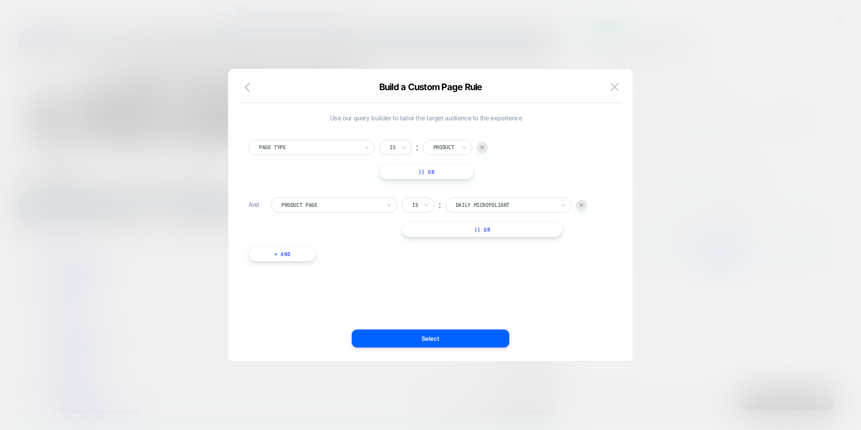
click at [682, 172] on div at bounding box center [430, 215] width 861 height 430
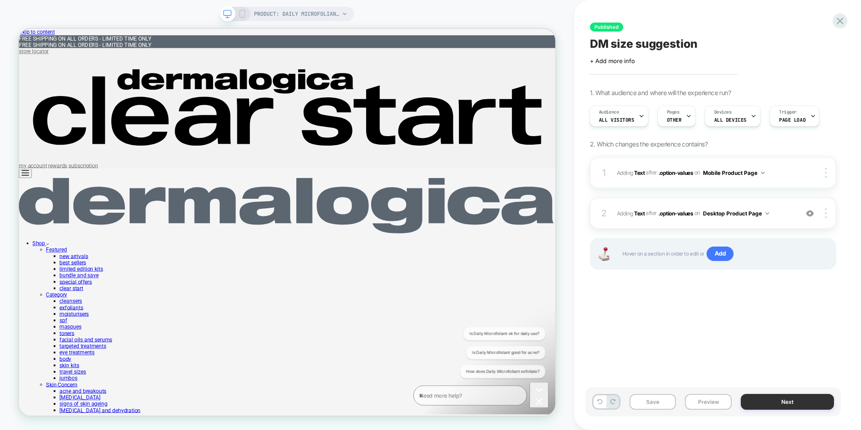
click at [772, 398] on button "Next" at bounding box center [787, 402] width 93 height 16
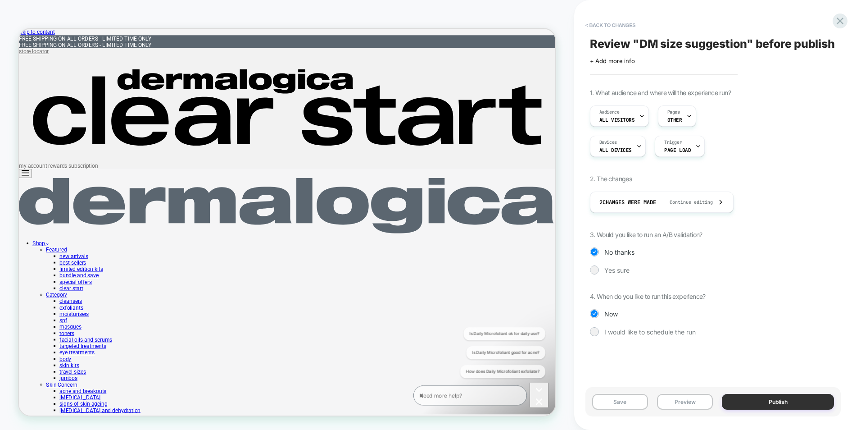
click at [767, 400] on button "Publish" at bounding box center [778, 402] width 112 height 16
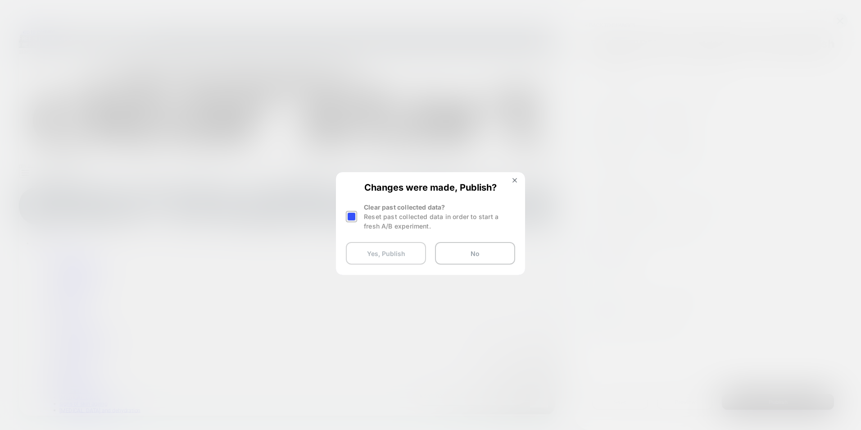
click at [380, 249] on button "Yes, Publish" at bounding box center [386, 253] width 80 height 23
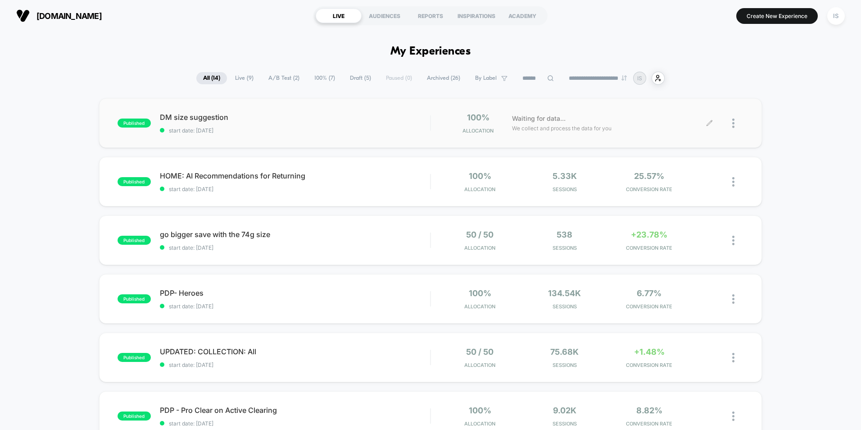
click at [737, 122] on div at bounding box center [737, 123] width 11 height 21
